Goal: Find specific page/section: Find specific page/section

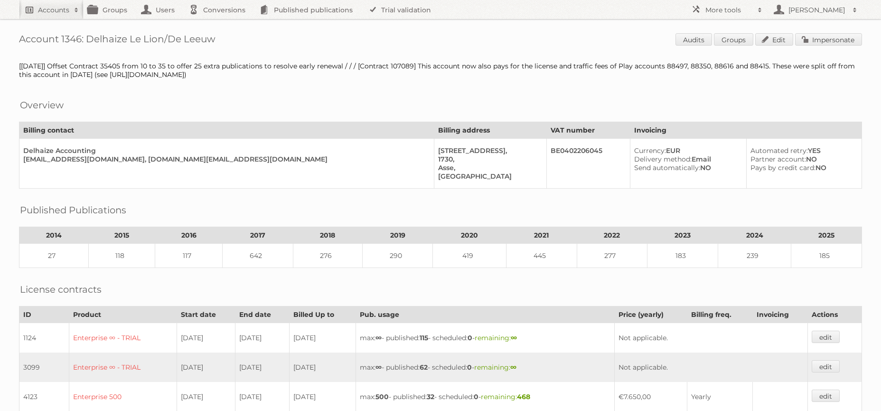
click at [43, 8] on h2 "Accounts" at bounding box center [53, 9] width 31 height 9
type input"] "intertoys"
click at [219, 24] on input "Search" at bounding box center [226, 31] width 14 height 14
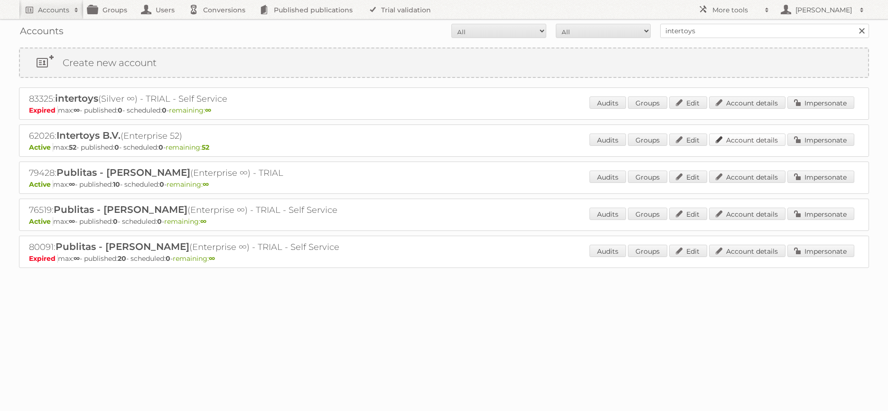
click at [722, 140] on link "Account details" at bounding box center [747, 139] width 76 height 12
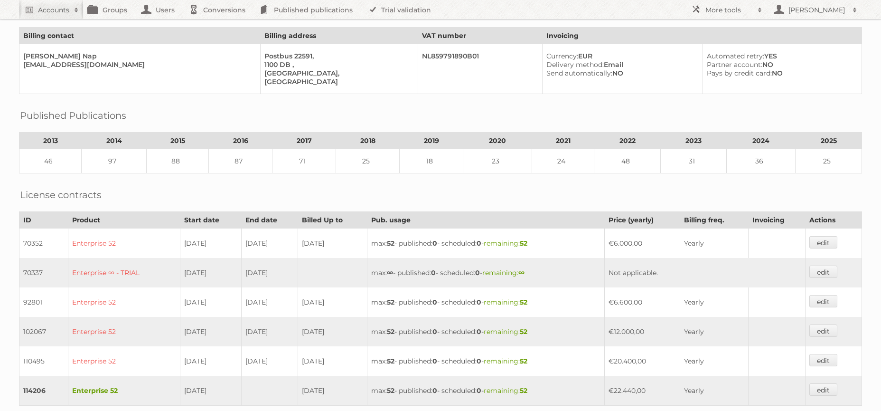
scroll to position [224, 0]
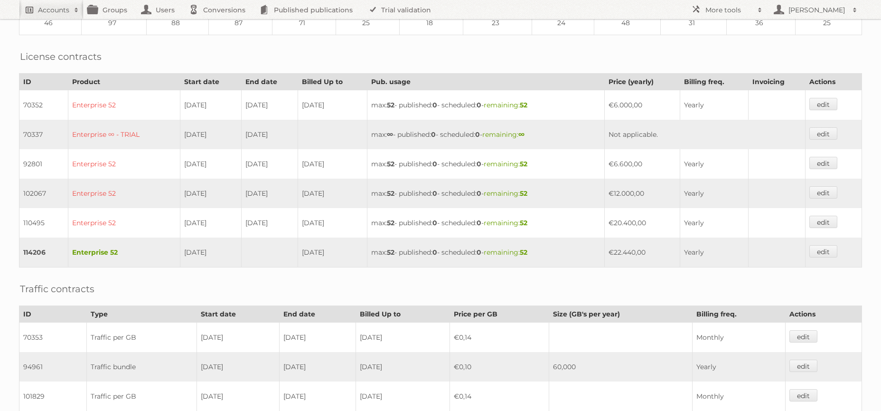
click at [57, 10] on h2 "Accounts" at bounding box center [53, 9] width 31 height 9
type input"] "ek retail"
click at [219, 24] on input "Search" at bounding box center [226, 31] width 14 height 14
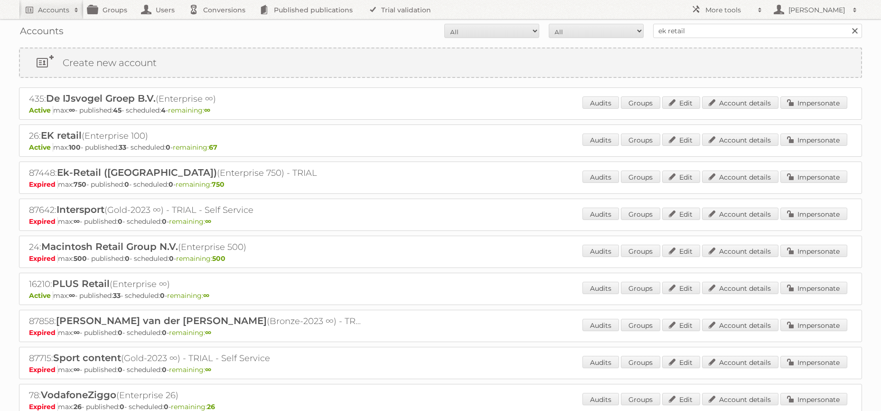
click at [748, 129] on div "26: EK retail (Enterprise 100) Active max: 100 - published: 33 - scheduled: 0 -…" at bounding box center [440, 140] width 843 height 32
click at [748, 137] on link "Account details" at bounding box center [740, 139] width 76 height 12
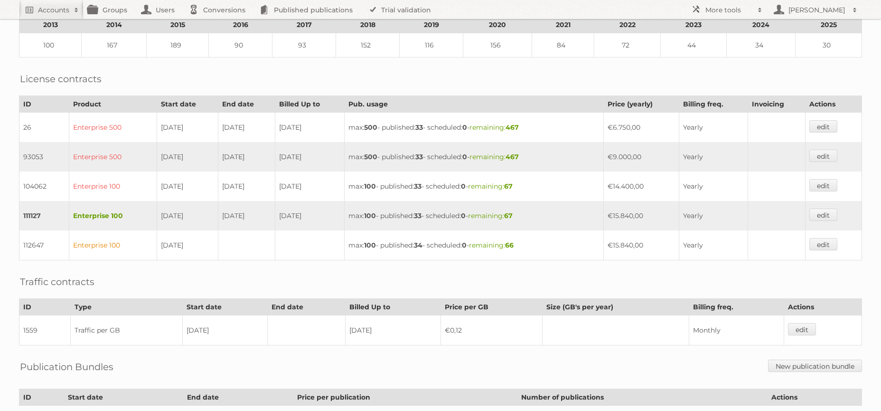
scroll to position [205, 0]
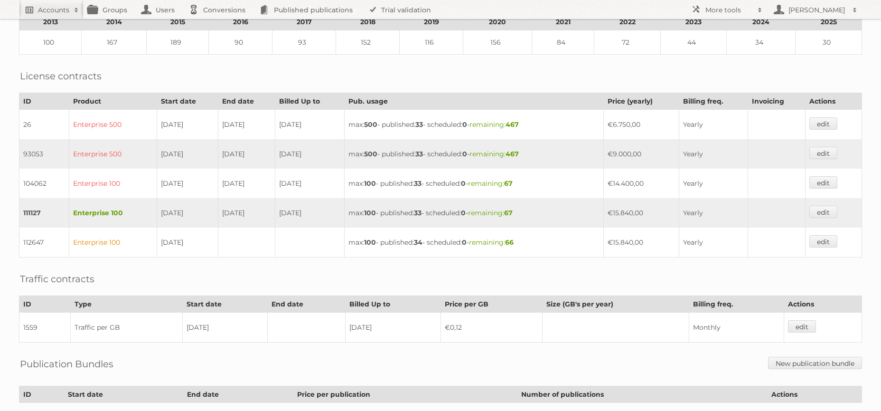
click at [67, 7] on h2 "Accounts" at bounding box center [53, 9] width 31 height 9
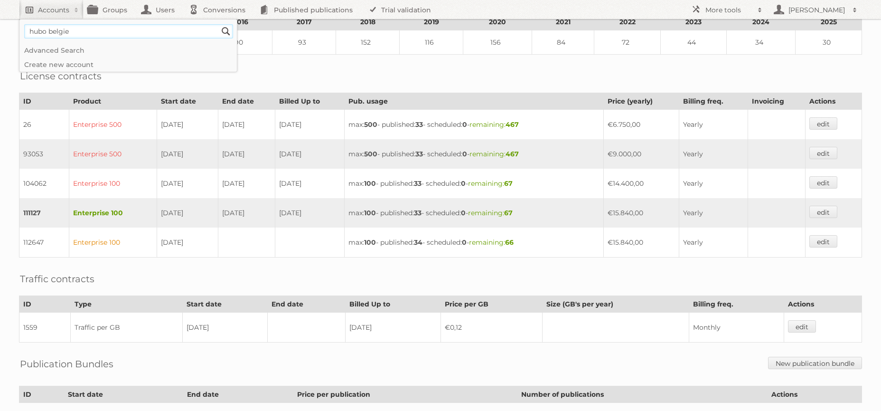
type input"] "hubo belgie"
click at [219, 24] on input "Search" at bounding box center [226, 31] width 14 height 14
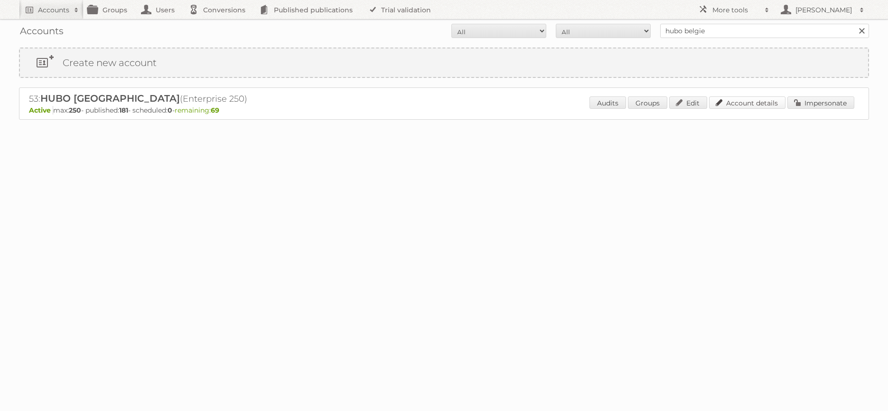
click at [746, 104] on link "Account details" at bounding box center [747, 102] width 76 height 12
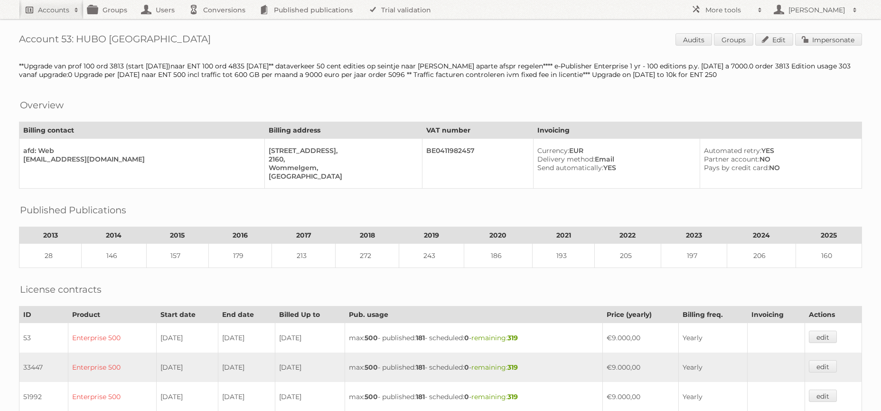
click at [64, 12] on h2 "Accounts" at bounding box center [53, 9] width 31 height 9
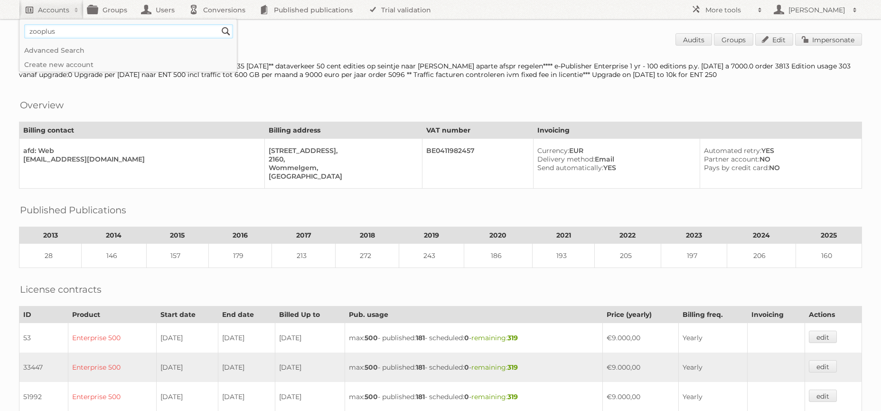
type input"] "zooplus"
click at [219, 24] on input "Search" at bounding box center [226, 31] width 14 height 14
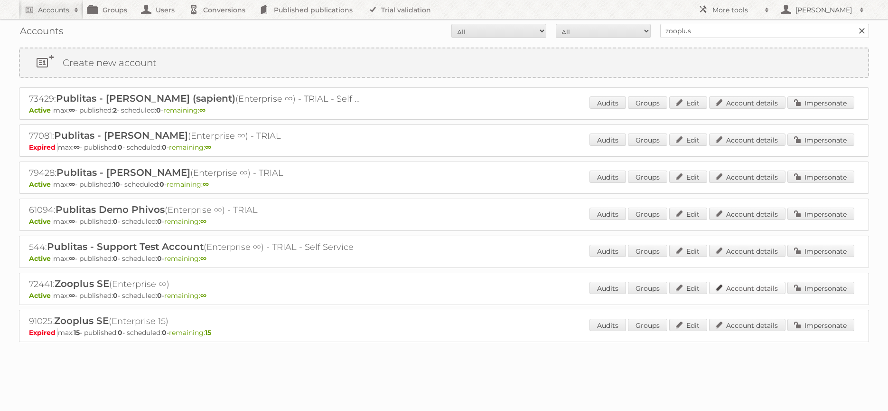
click at [732, 291] on link "Account details" at bounding box center [747, 288] width 76 height 12
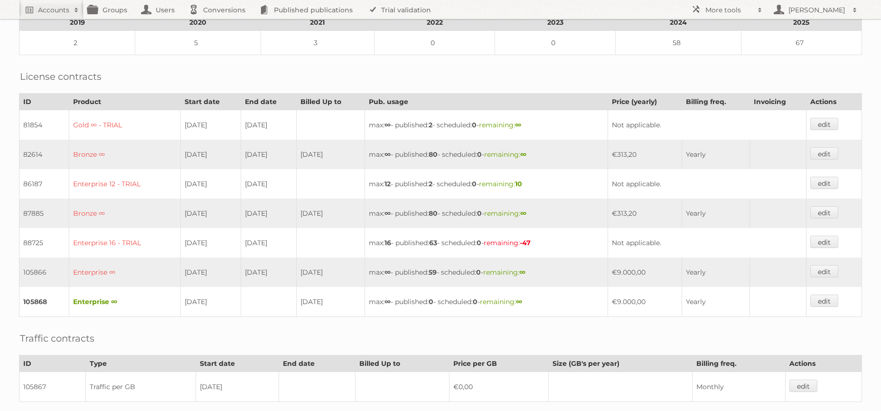
scroll to position [325, 0]
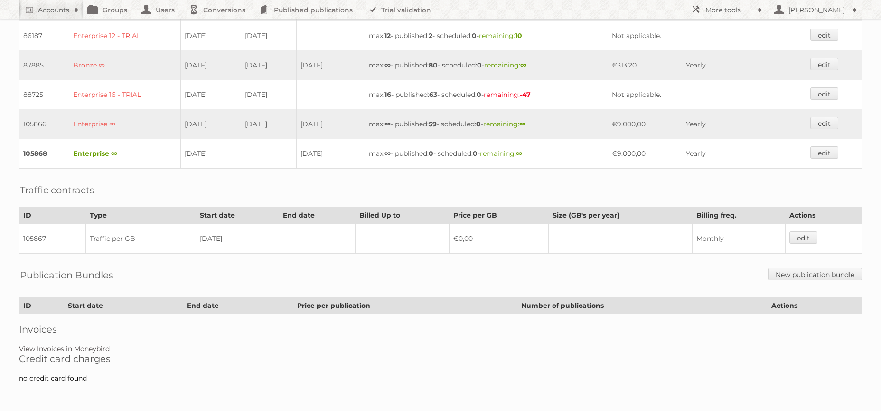
click at [69, 349] on link "View Invoices in Moneybird" at bounding box center [64, 348] width 91 height 9
click at [94, 354] on h2 "Credit card charges" at bounding box center [440, 358] width 843 height 11
click at [94, 350] on link "View Invoices in Moneybird" at bounding box center [64, 348] width 91 height 9
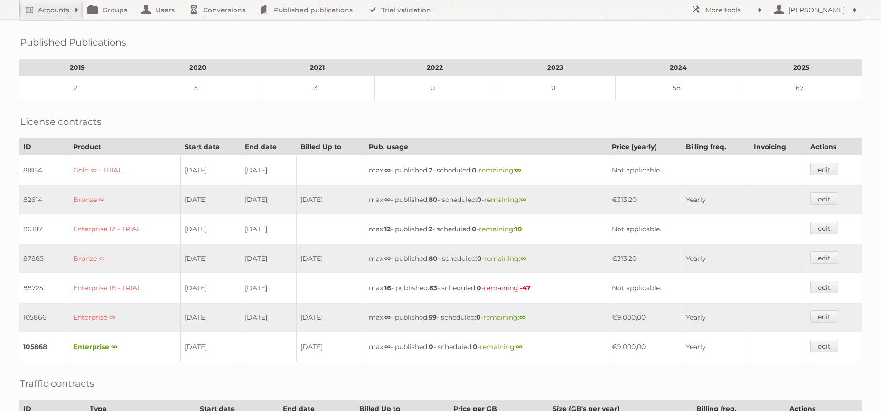
scroll to position [0, 0]
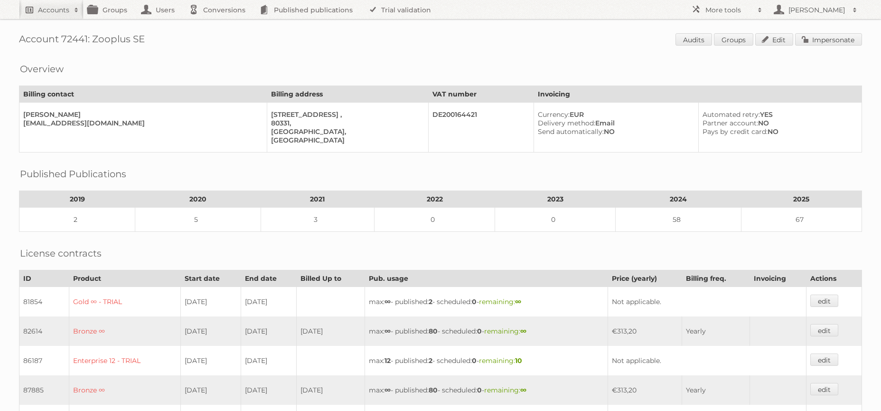
click at [62, 5] on h2 "Accounts" at bounding box center [53, 9] width 31 height 9
type input"] "vomar"
click at [219, 24] on input "Search" at bounding box center [226, 31] width 14 height 14
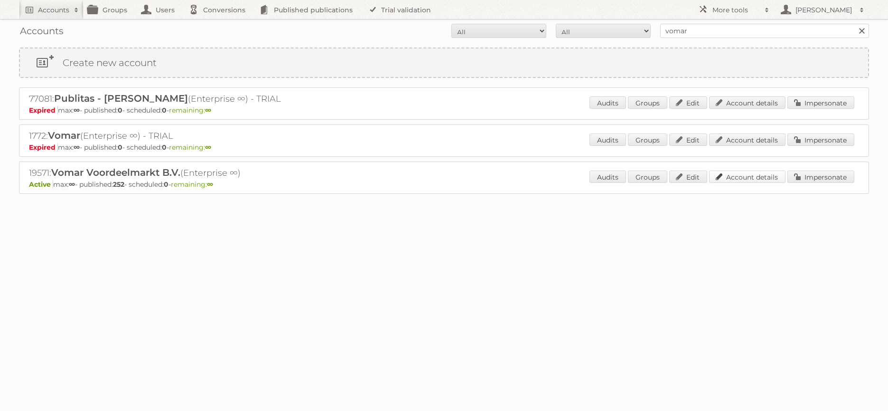
click at [743, 172] on link "Account details" at bounding box center [747, 176] width 76 height 12
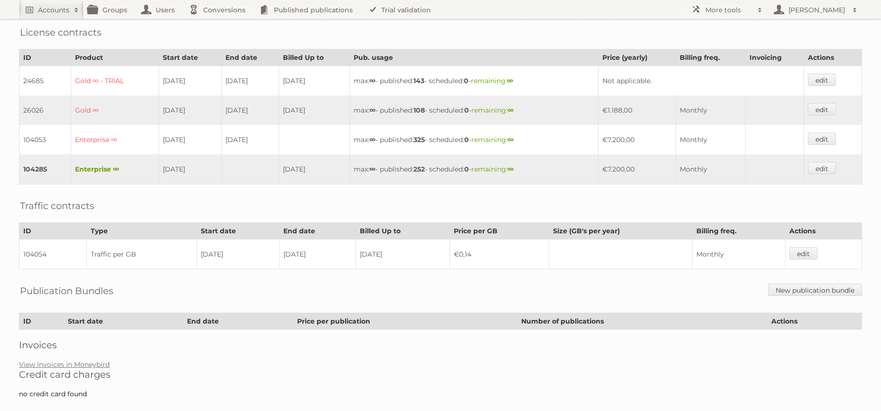
scroll to position [246, 0]
